Goal: Task Accomplishment & Management: Manage account settings

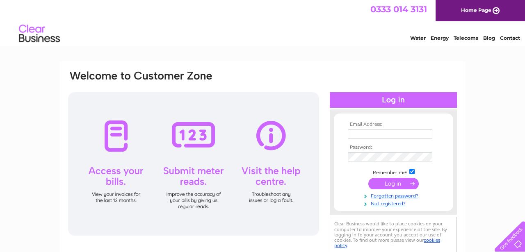
click at [365, 132] on input "text" at bounding box center [390, 134] width 84 height 9
type input "[EMAIL_ADDRESS][DOMAIN_NAME]"
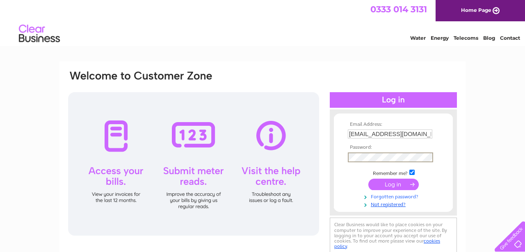
click at [386, 196] on link "Forgotten password?" at bounding box center [394, 196] width 93 height 8
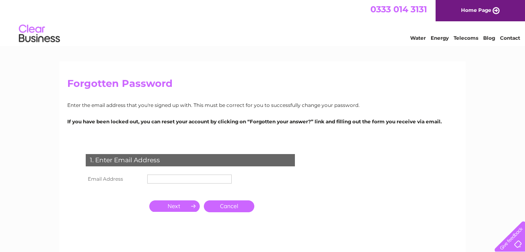
click at [194, 182] on input "text" at bounding box center [189, 179] width 84 height 9
type input "[EMAIL_ADDRESS][DOMAIN_NAME]"
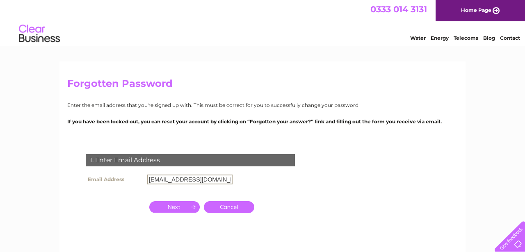
click at [173, 208] on input "button" at bounding box center [174, 206] width 50 height 11
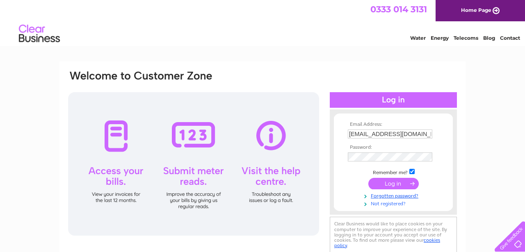
click at [377, 202] on link "Not registered?" at bounding box center [394, 203] width 93 height 8
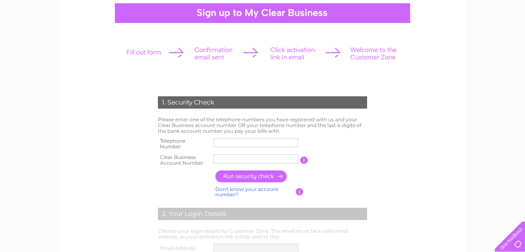
scroll to position [79, 0]
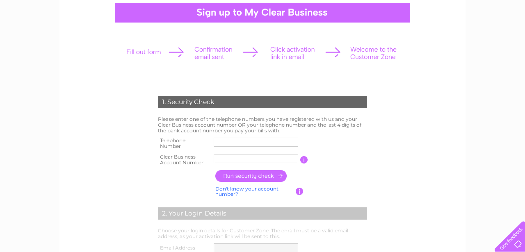
click at [234, 142] on input "text" at bounding box center [256, 142] width 84 height 9
type input "07535516363"
click at [234, 194] on link "Don't know your account number?" at bounding box center [246, 192] width 63 height 12
click at [222, 159] on input "text" at bounding box center [219, 158] width 11 height 9
type input "7"
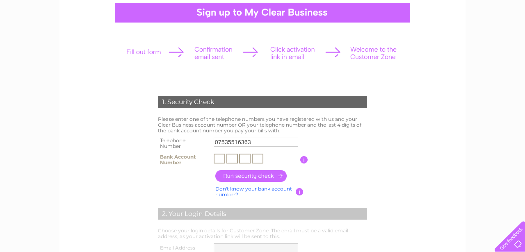
click at [303, 160] on input "button" at bounding box center [304, 159] width 8 height 7
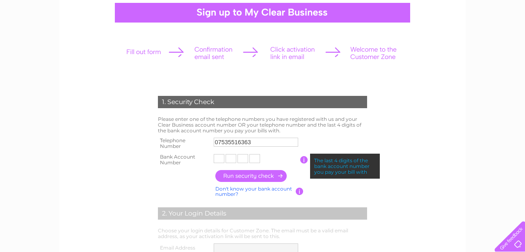
click at [142, 167] on div "1. Security Check Please enter one of the telephone numbers you have registered…" at bounding box center [262, 229] width 247 height 283
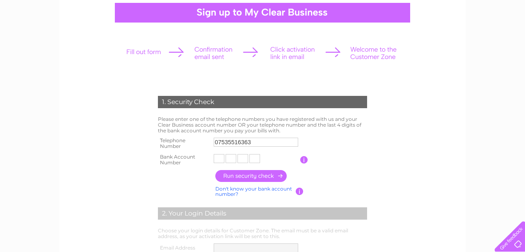
click at [222, 159] on input "text" at bounding box center [219, 158] width 11 height 9
type input "3"
type input "1"
type input "5"
type input "6"
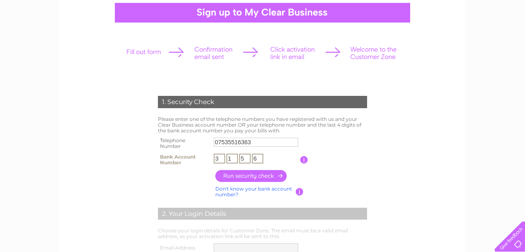
click at [237, 175] on input "button" at bounding box center [251, 176] width 72 height 12
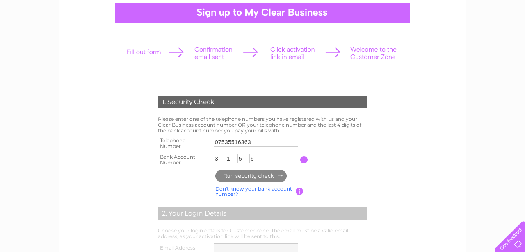
type input "**********"
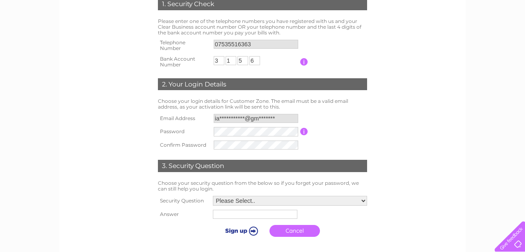
scroll to position [182, 0]
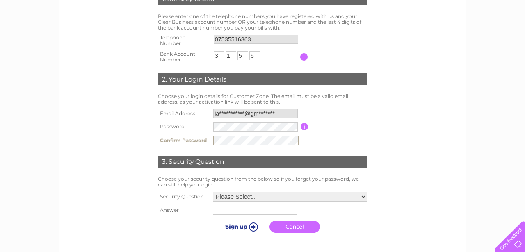
click at [135, 189] on form "1. Security Check Please enter one of the telephone numbers you have registered…" at bounding box center [262, 115] width 390 height 277
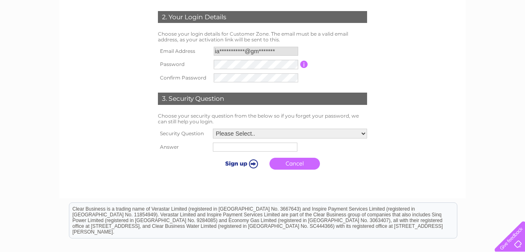
scroll to position [263, 0]
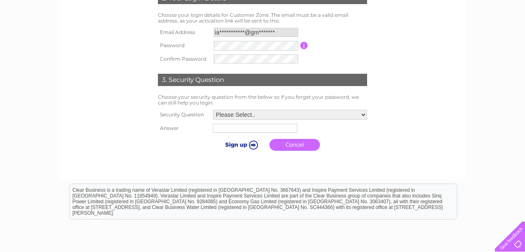
click at [235, 116] on select "Please Select.. In what town or city was your first job? In what town or city d…" at bounding box center [290, 115] width 154 height 10
select select "1"
click at [212, 110] on select "Please Select.. In what town or city was your first job? In what town or city d…" at bounding box center [289, 115] width 155 height 11
click at [264, 130] on input "text" at bounding box center [254, 129] width 84 height 9
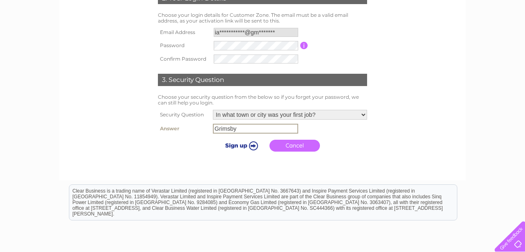
type input "Grimsby"
click at [243, 145] on input "submit" at bounding box center [240, 145] width 50 height 11
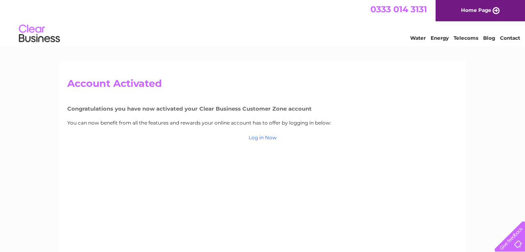
click at [258, 139] on link "Log in Now" at bounding box center [263, 138] width 28 height 6
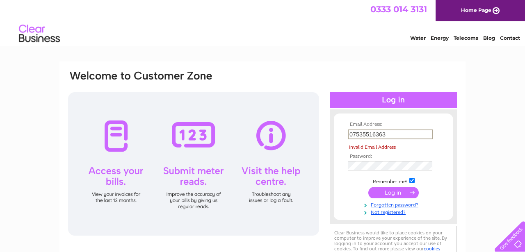
click at [384, 134] on input "07535516363" at bounding box center [390, 135] width 85 height 10
drag, startPoint x: 387, startPoint y: 136, endPoint x: 334, endPoint y: 135, distance: 53.3
click at [334, 135] on form "Email Address: 07535516363 Invalid Email Address Password: Forgotten password?" at bounding box center [393, 169] width 119 height 94
type input "[EMAIL_ADDRESS][DOMAIN_NAME]"
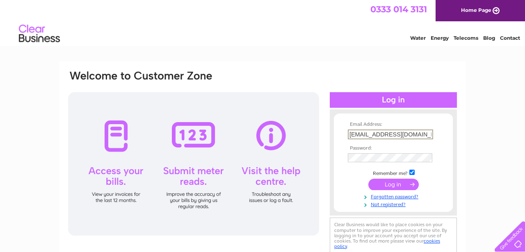
click at [395, 184] on input "submit" at bounding box center [393, 184] width 50 height 11
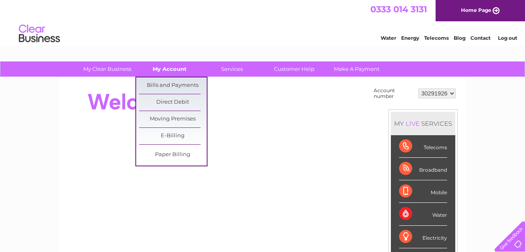
click at [171, 67] on link "My Account" at bounding box center [170, 69] width 68 height 15
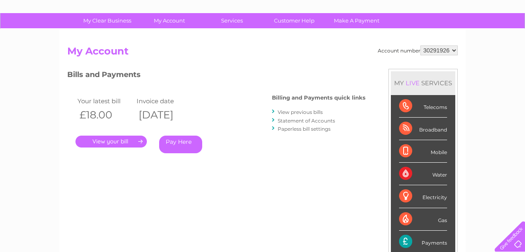
scroll to position [49, 0]
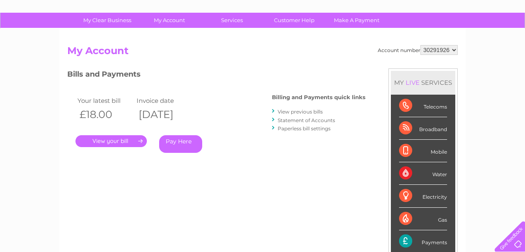
click at [138, 140] on link "." at bounding box center [110, 141] width 71 height 12
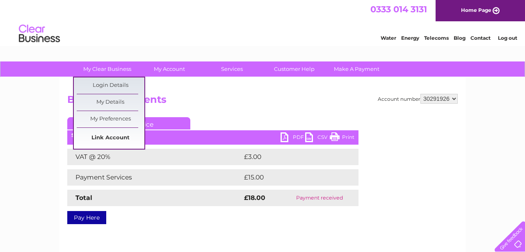
click at [112, 136] on link "Link Account" at bounding box center [111, 138] width 68 height 16
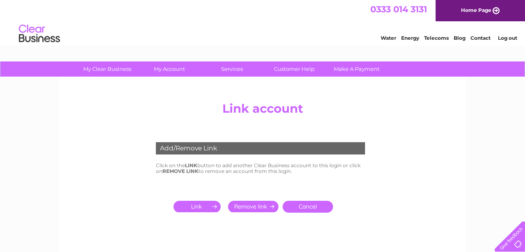
click at [192, 208] on input "submit" at bounding box center [198, 206] width 50 height 11
